Goal: Entertainment & Leisure: Consume media (video, audio)

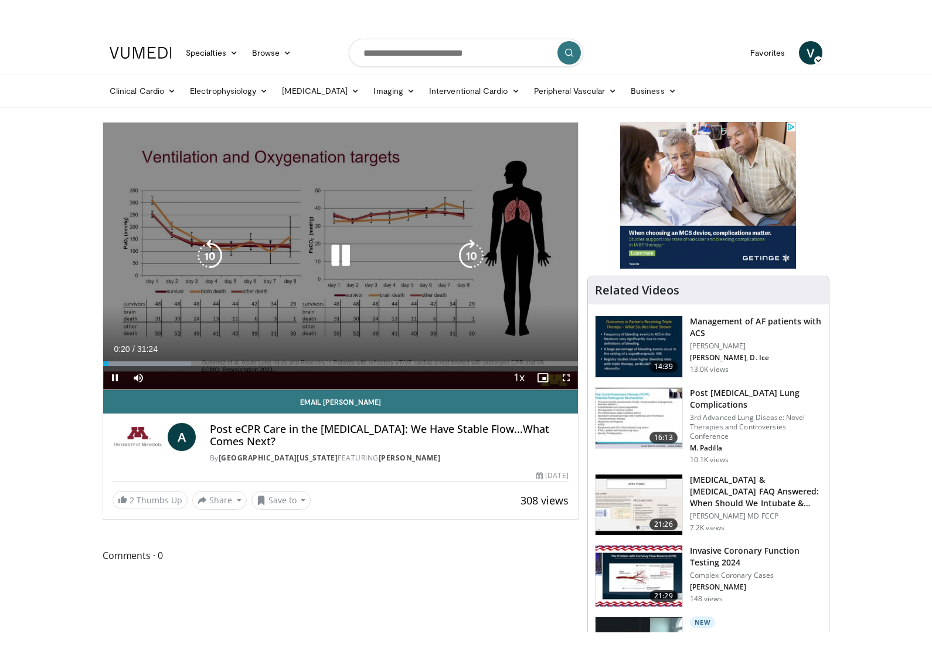
scroll to position [19, 0]
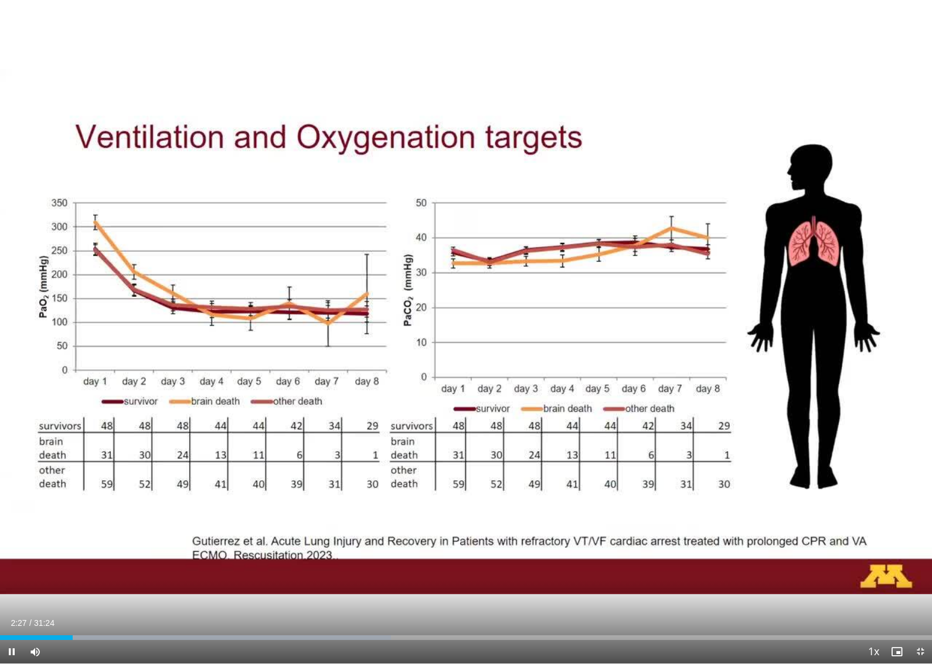
click at [632, 433] on div "30 seconds Tap to unmute" at bounding box center [466, 331] width 932 height 663
